Goal: Information Seeking & Learning: Learn about a topic

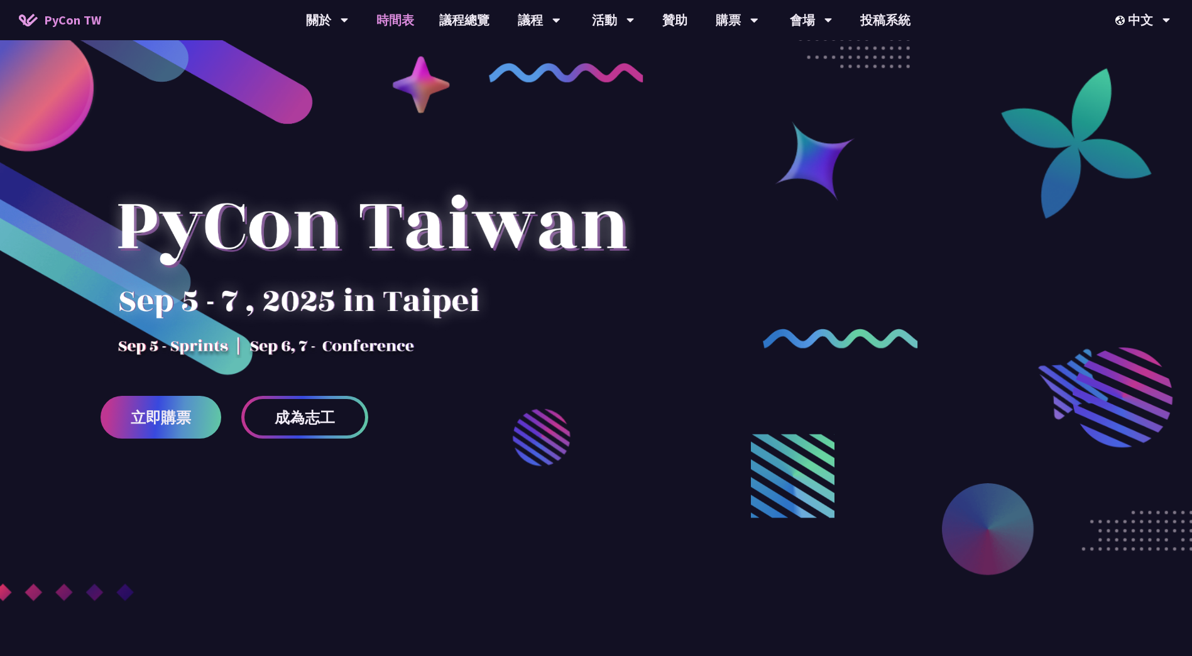
click at [402, 26] on link "時間表" at bounding box center [395, 20] width 63 height 40
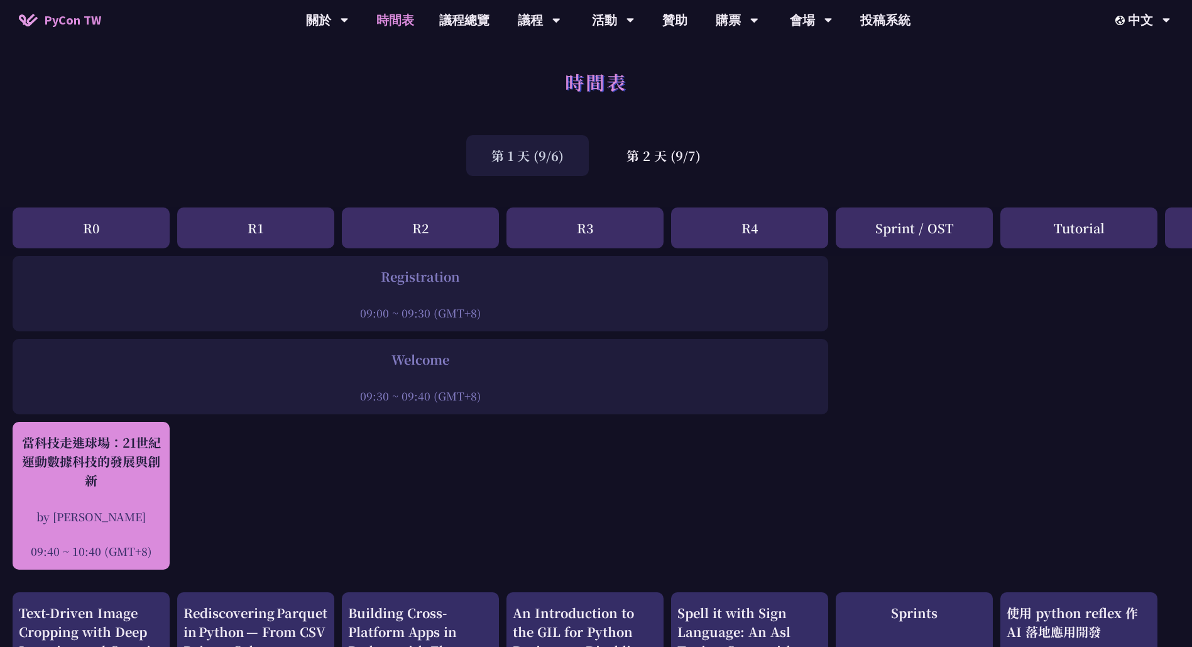
click at [141, 478] on div "當科技走進球場：21世紀運動數據科技的發展與創新" at bounding box center [91, 461] width 145 height 57
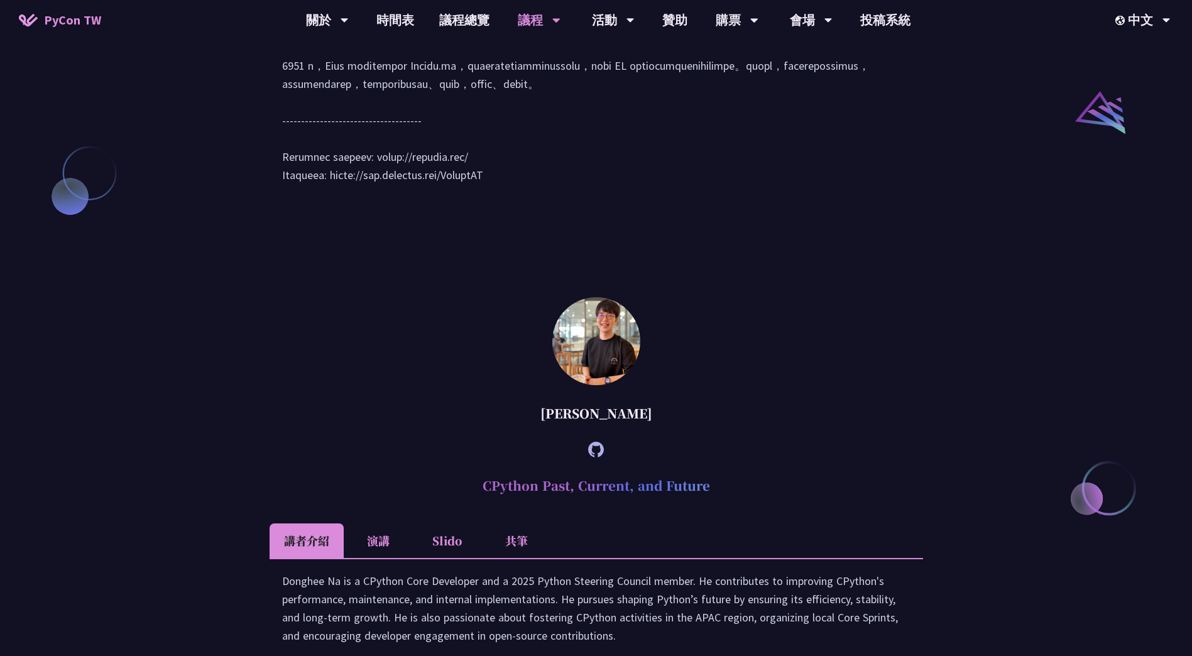
scroll to position [1163, 0]
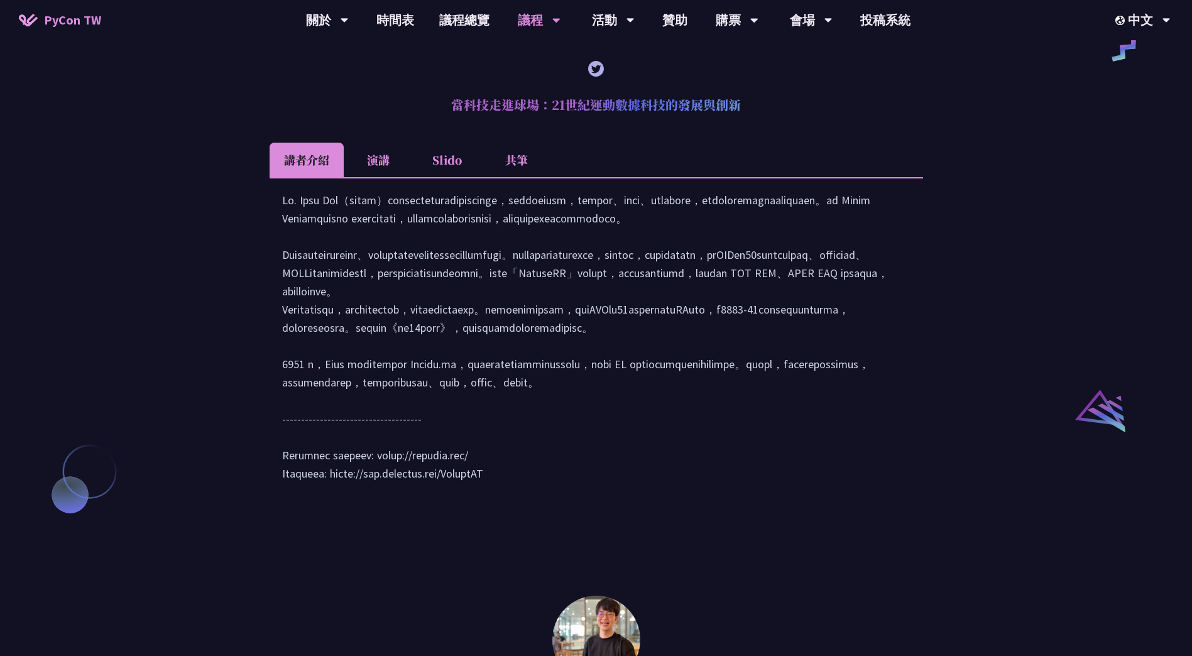
click at [382, 177] on li "演講" at bounding box center [378, 160] width 69 height 35
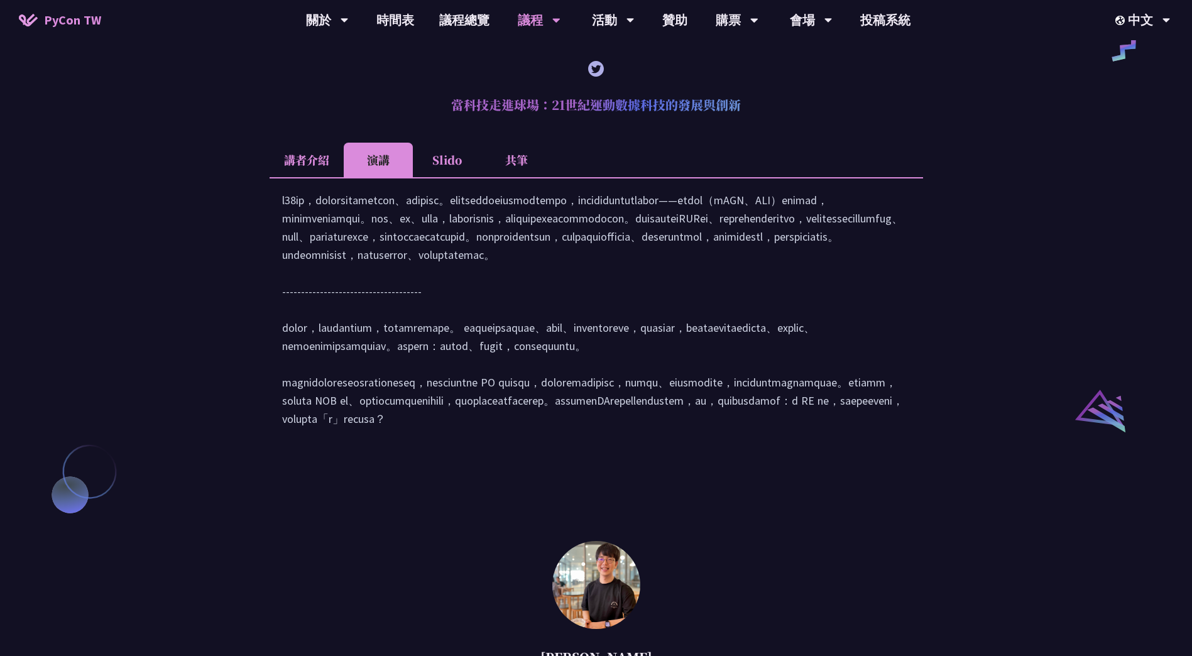
click at [510, 175] on li "共筆" at bounding box center [516, 160] width 69 height 35
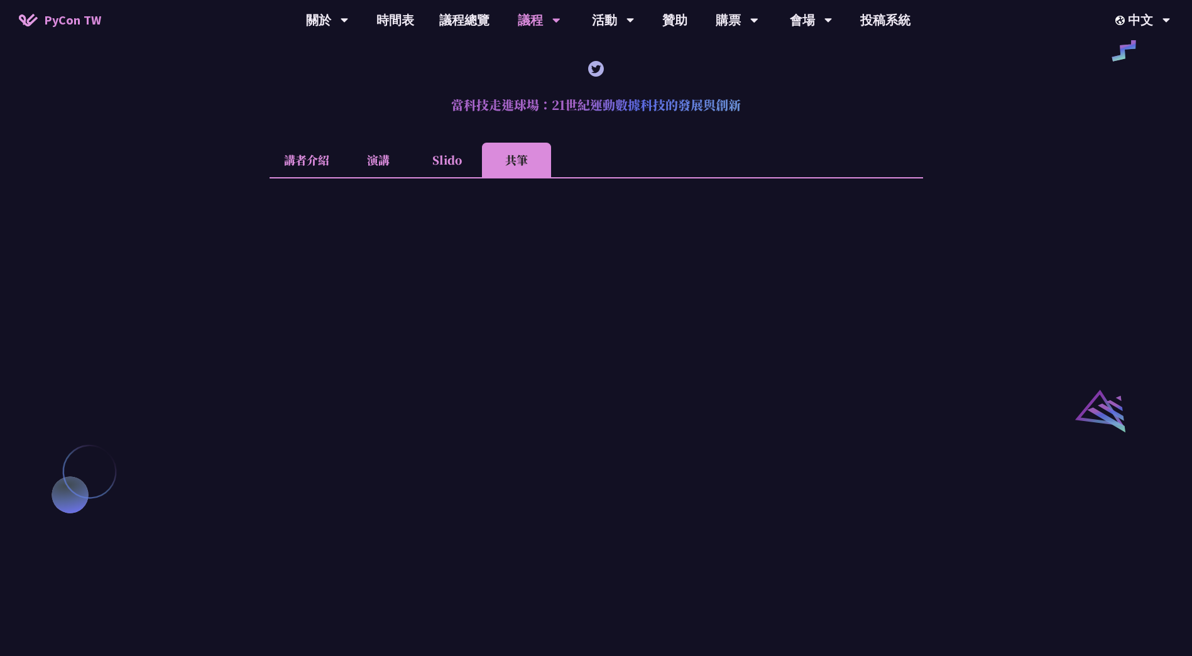
click at [451, 177] on li "Slido" at bounding box center [447, 160] width 69 height 35
click at [508, 177] on li "共筆" at bounding box center [516, 160] width 69 height 35
click at [407, 21] on link "時間表" at bounding box center [395, 20] width 63 height 40
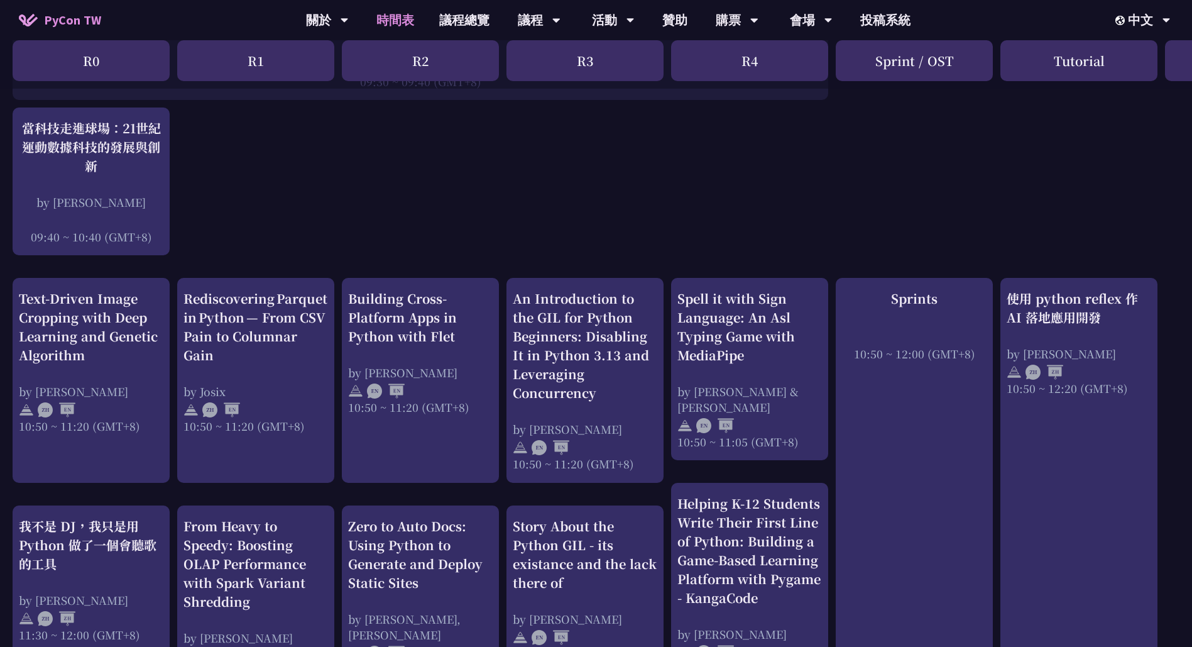
scroll to position [63, 0]
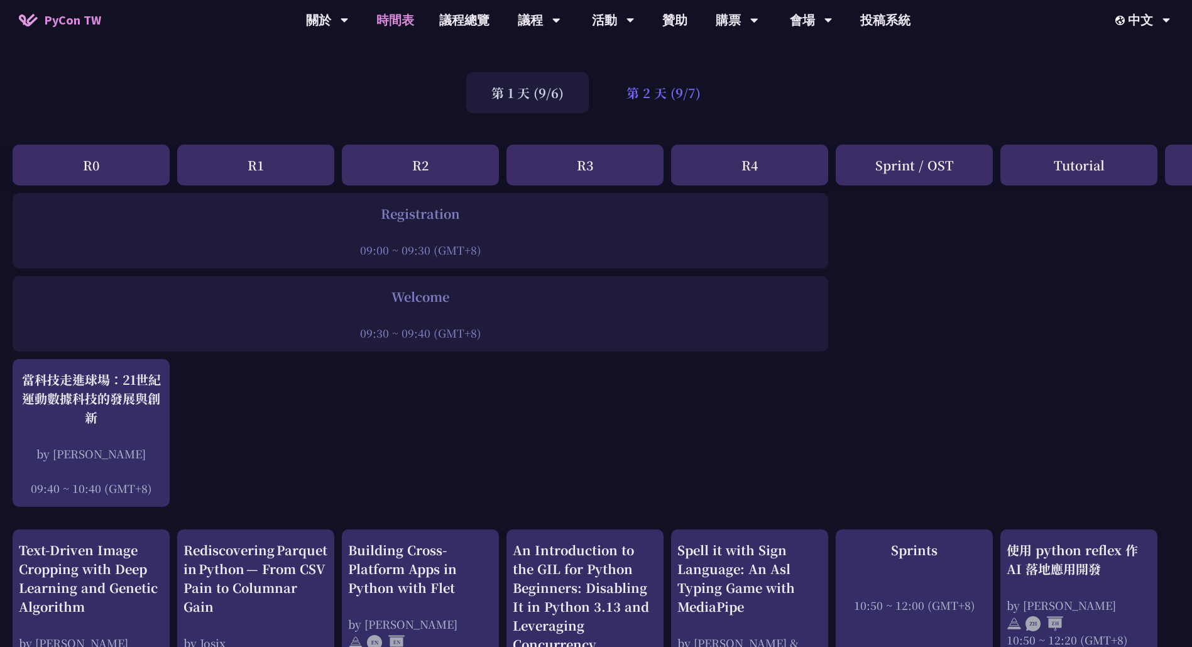
click at [652, 96] on div "第 2 天 (9/7)" at bounding box center [663, 92] width 124 height 41
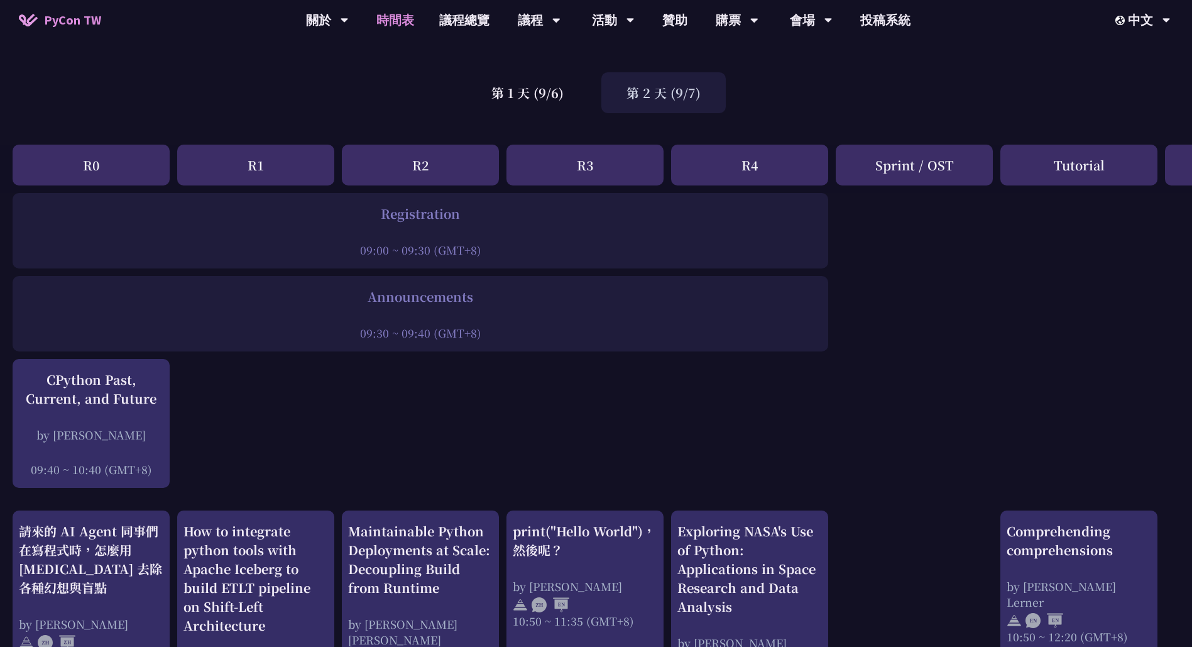
click at [419, 169] on div "R2" at bounding box center [420, 165] width 157 height 41
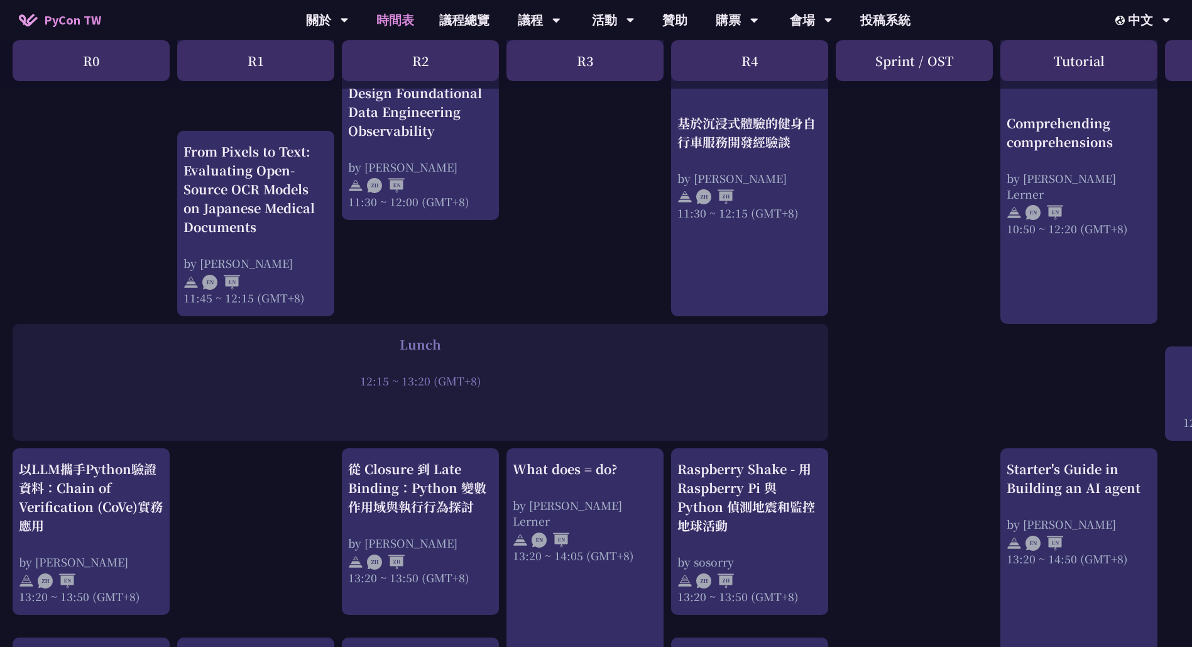
scroll to position [628, 0]
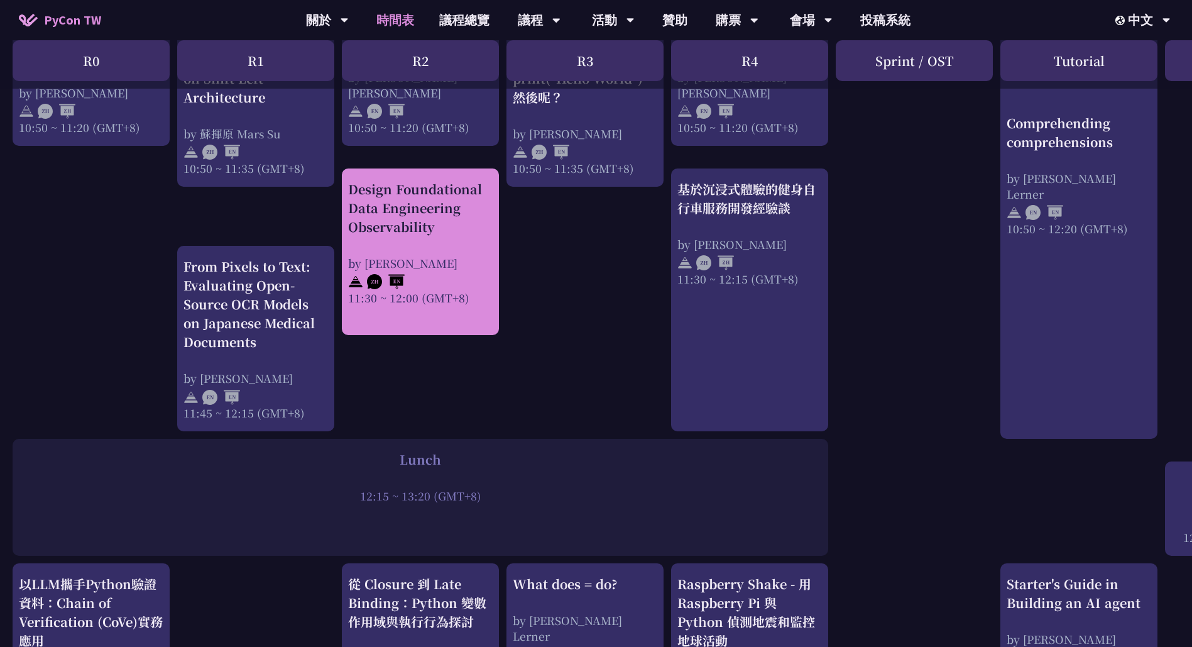
click at [472, 255] on div "by [PERSON_NAME]" at bounding box center [420, 263] width 145 height 16
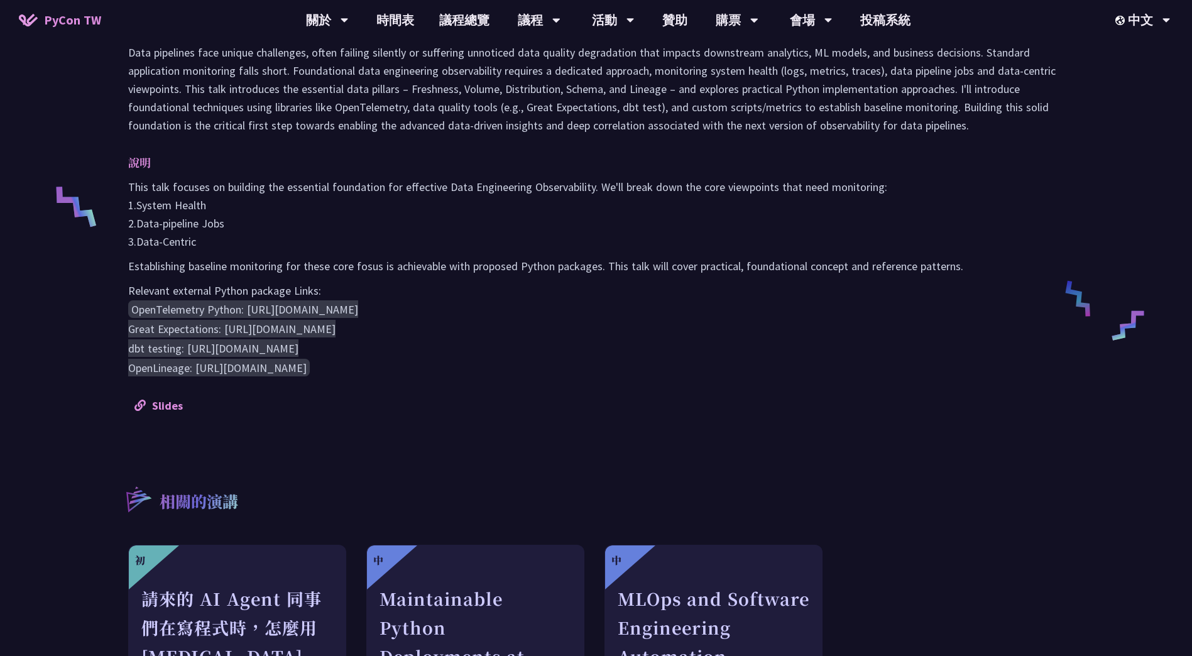
scroll to position [440, 0]
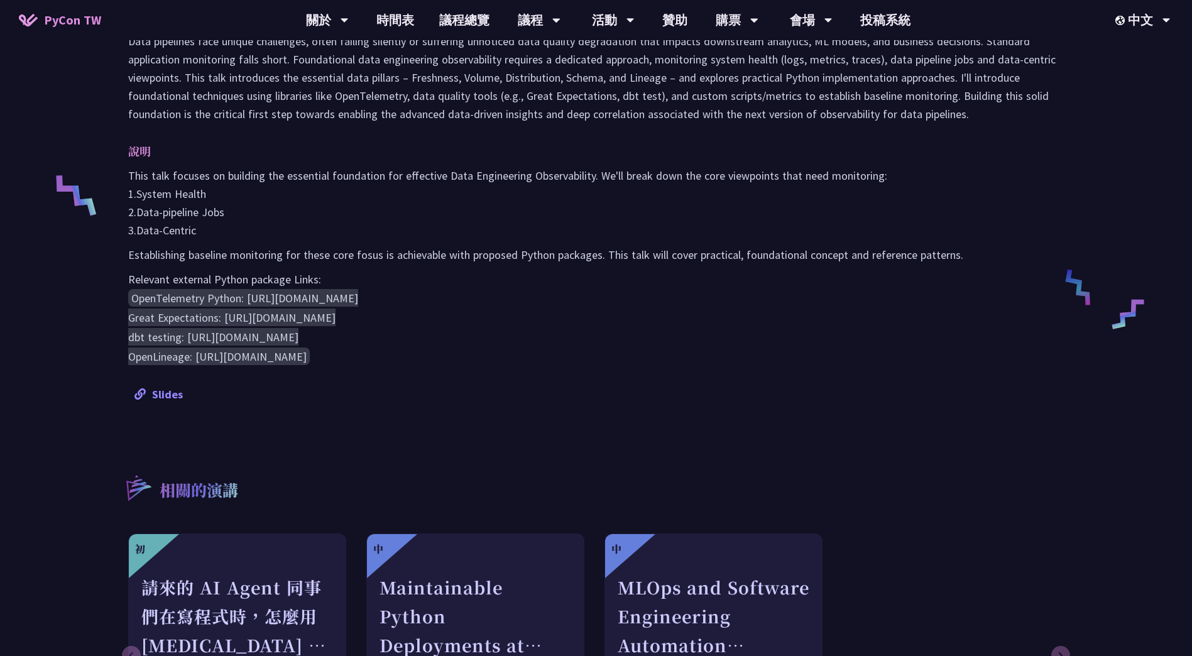
click at [169, 388] on link "Slides" at bounding box center [158, 394] width 48 height 14
